Goal: Information Seeking & Learning: Learn about a topic

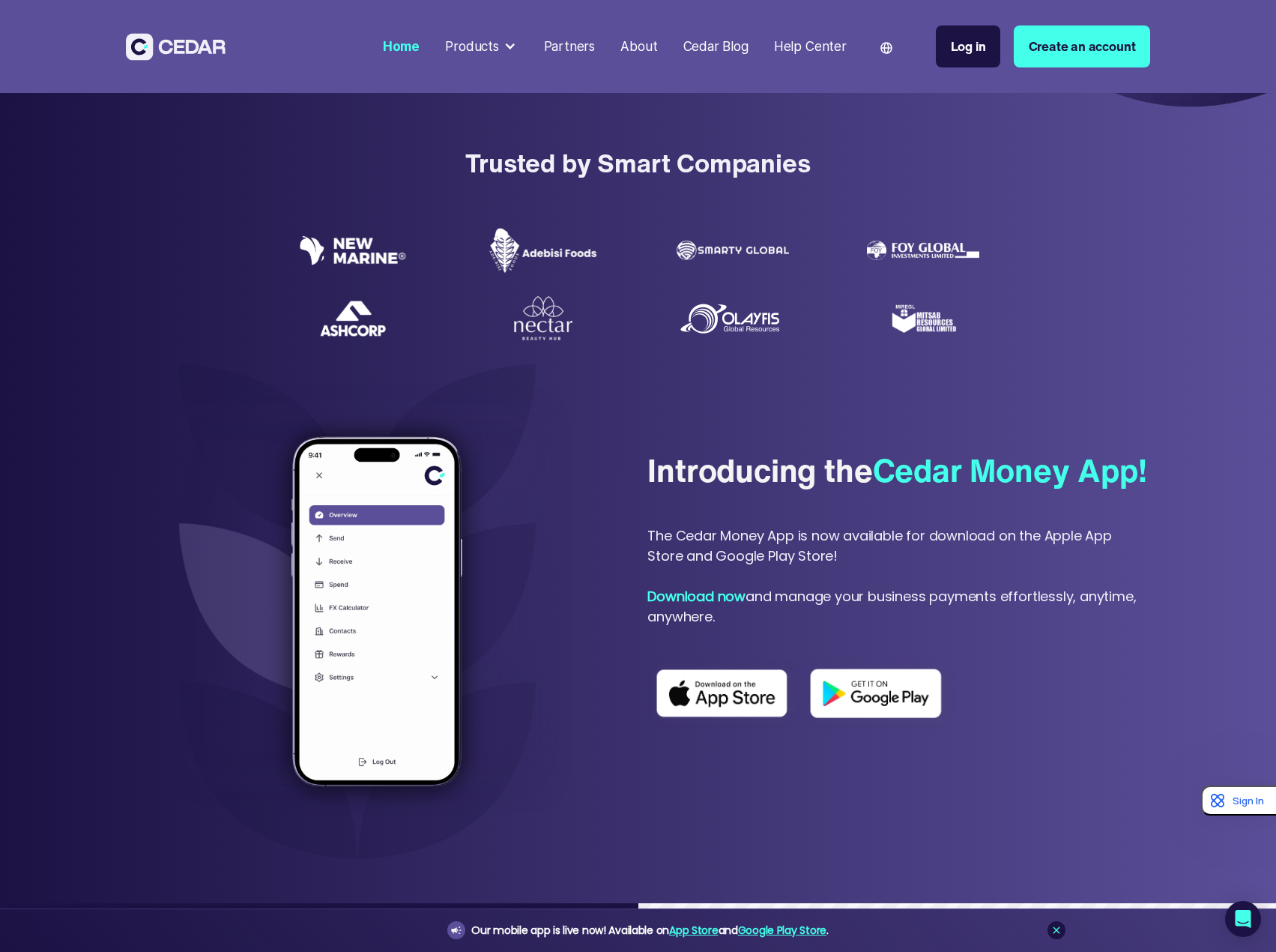
scroll to position [600, 0]
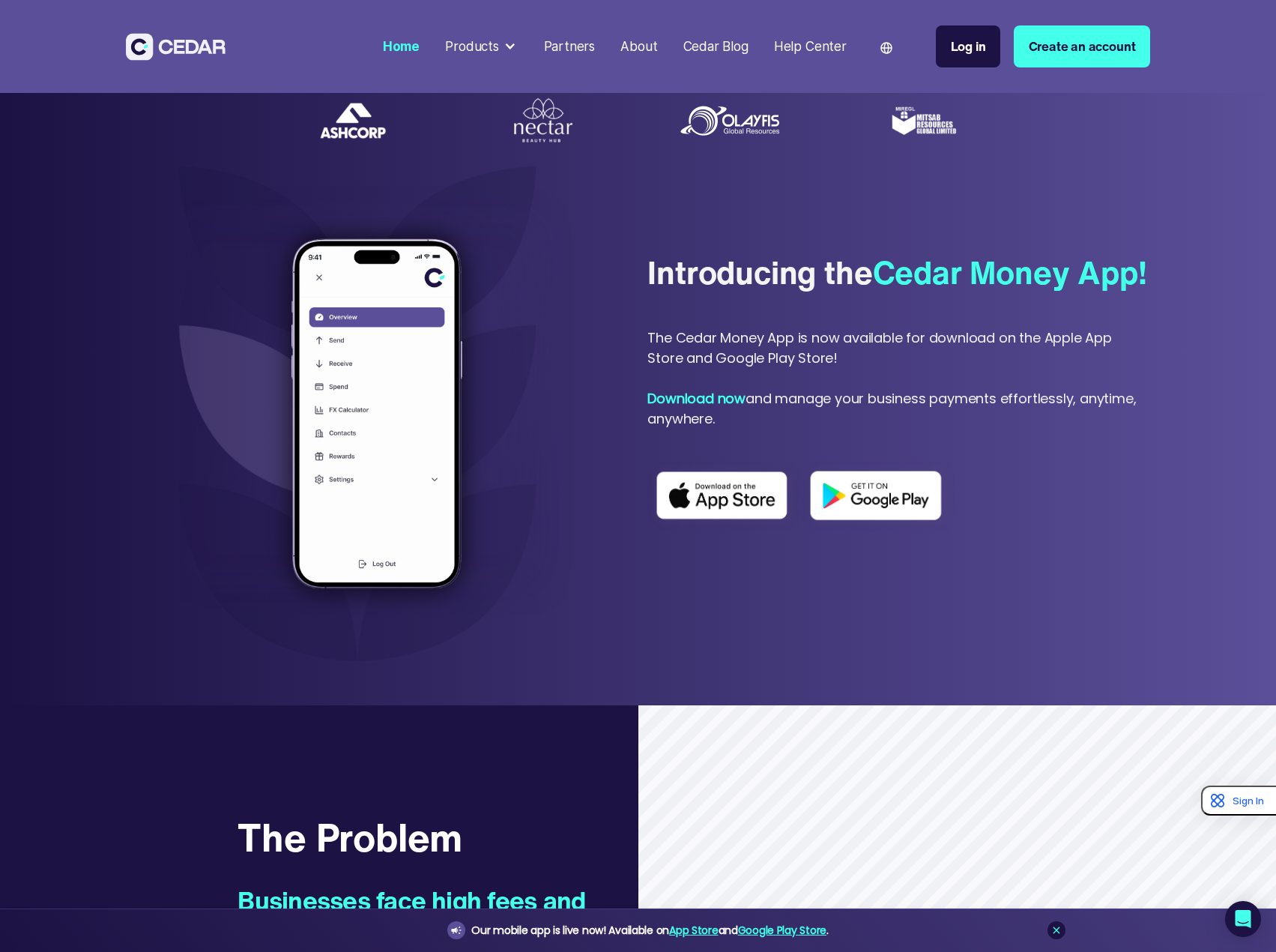
click at [1059, 429] on div "The Cedar Money App is now available for download on the Apple App Store and Go…" at bounding box center [899, 378] width 503 height 101
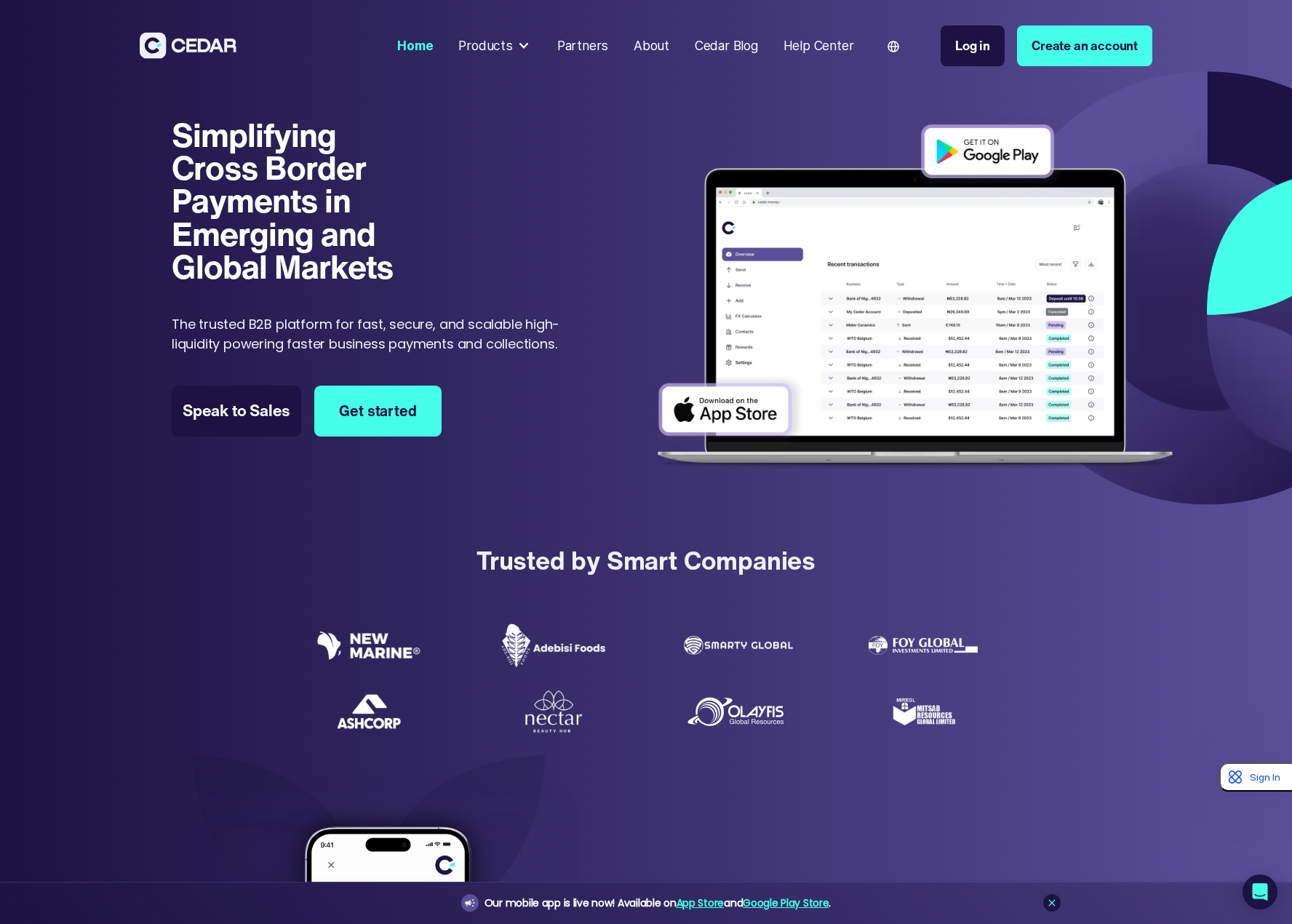
click at [495, 44] on div "Products" at bounding box center [485, 46] width 54 height 19
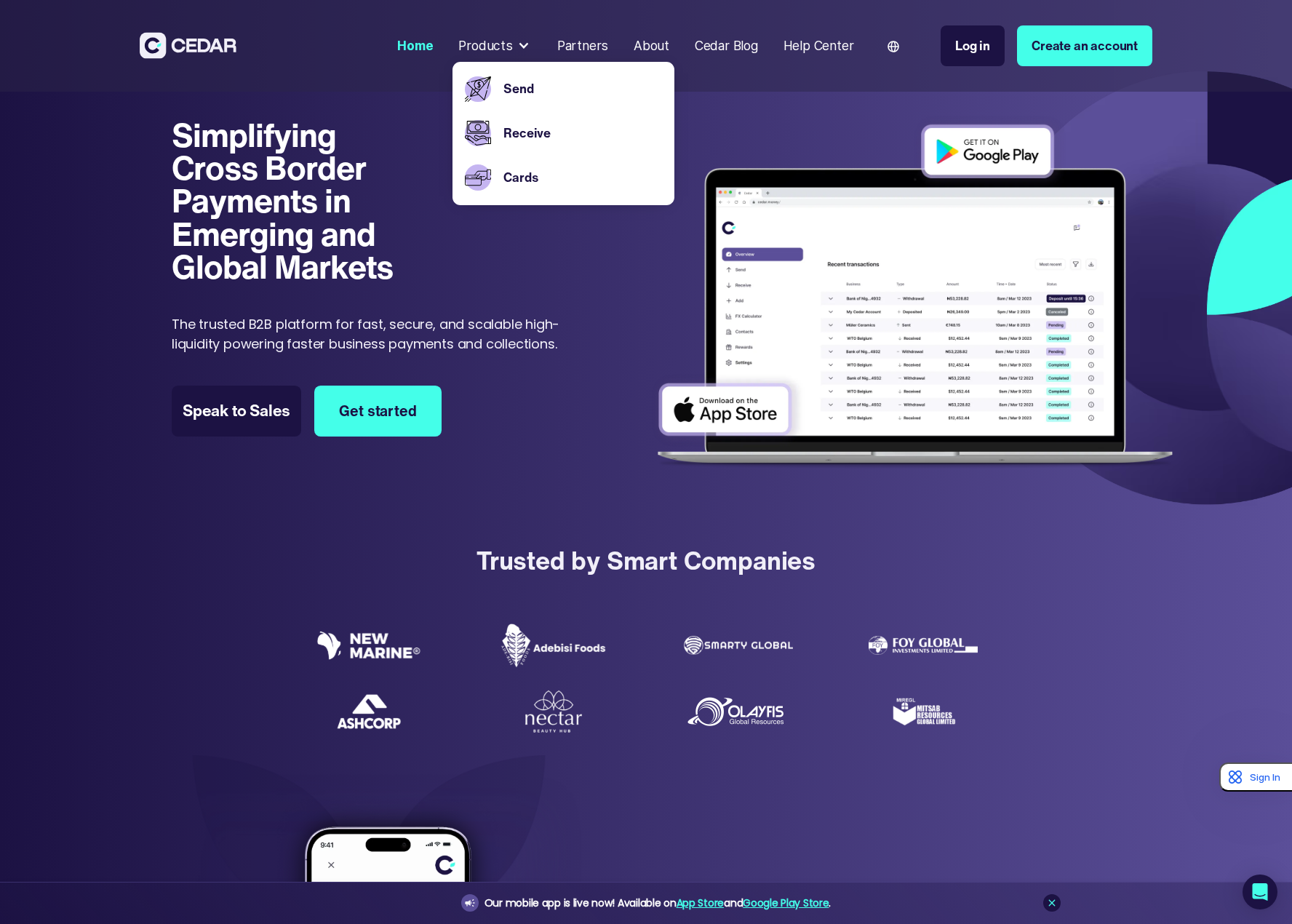
scroll to position [436, 0]
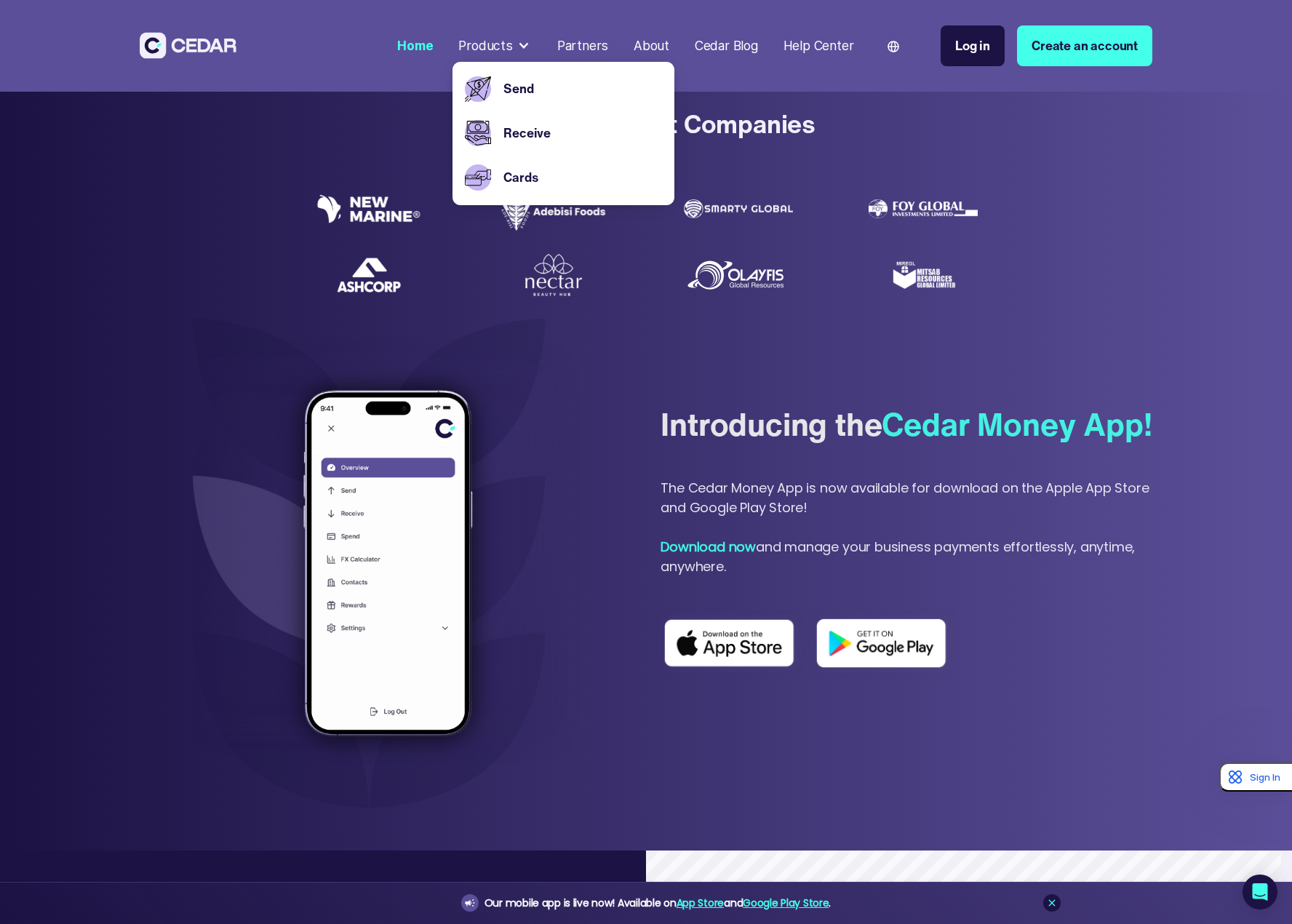
click at [1001, 293] on div at bounding box center [646, 247] width 727 height 122
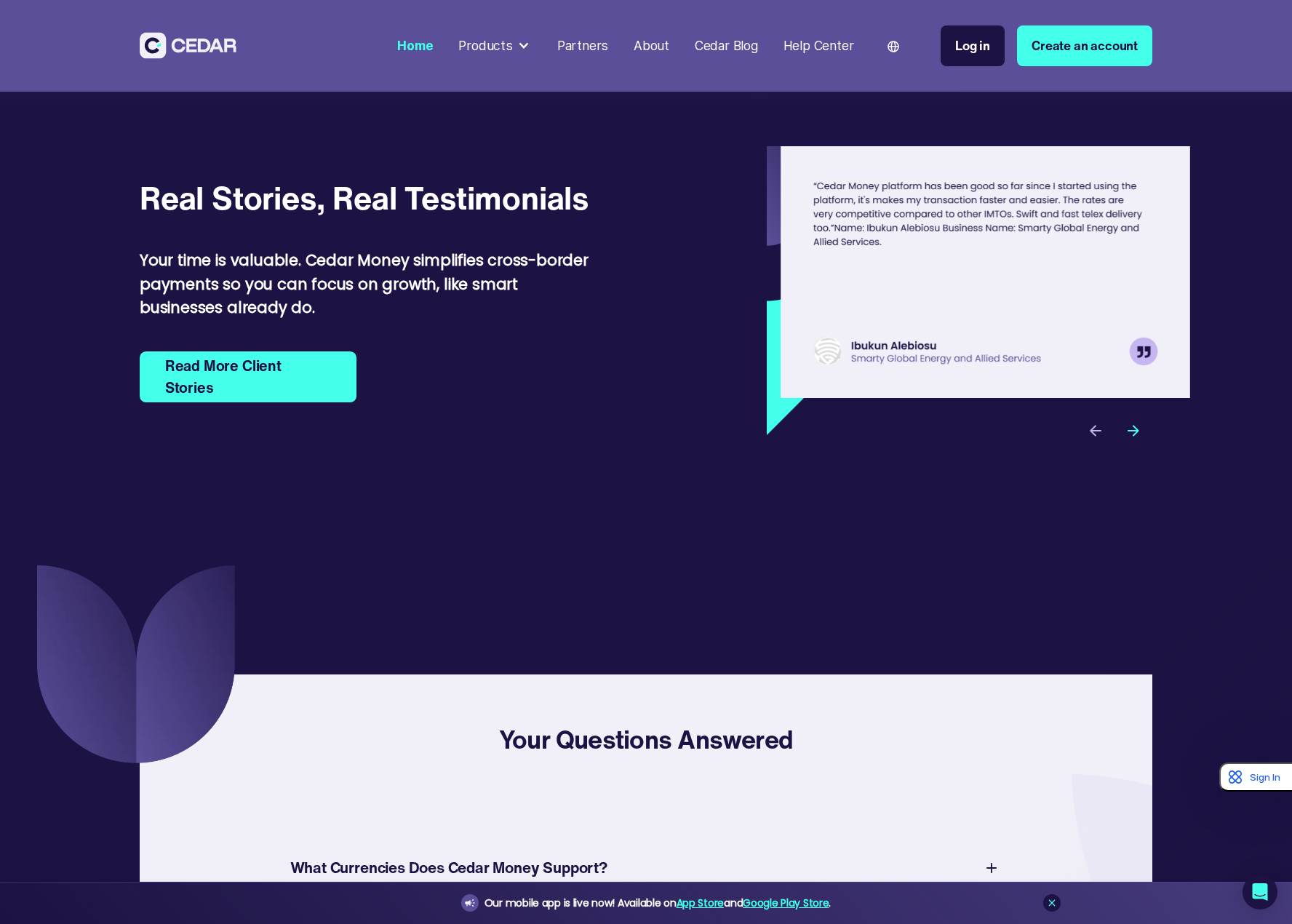
scroll to position [4802, 0]
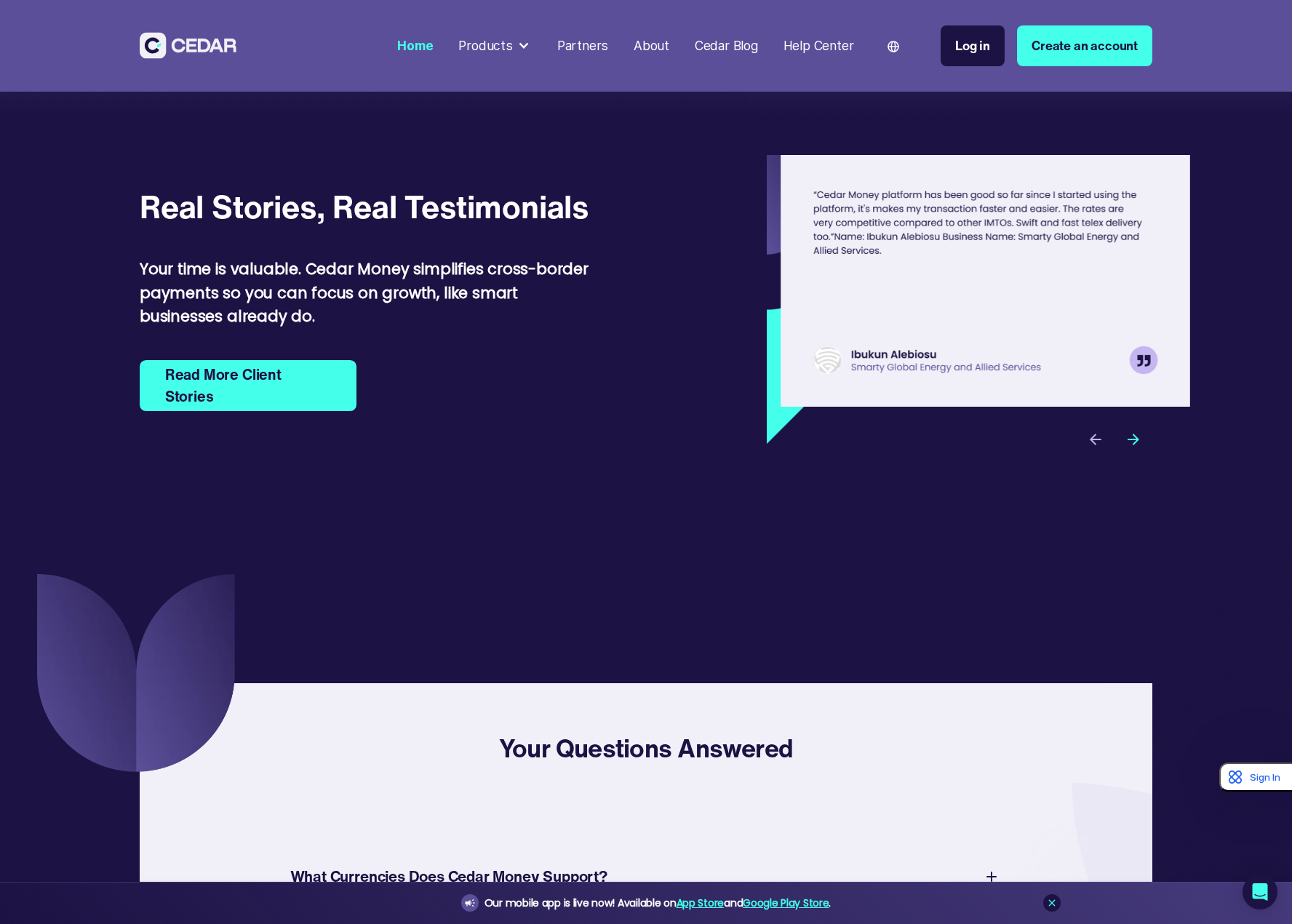
click at [1149, 458] on div "next slide" at bounding box center [1133, 439] width 38 height 38
click at [1149, 458] on div "next slide" at bounding box center [1133, 439] width 38 height 38
